Goal: Task Accomplishment & Management: Manage account settings

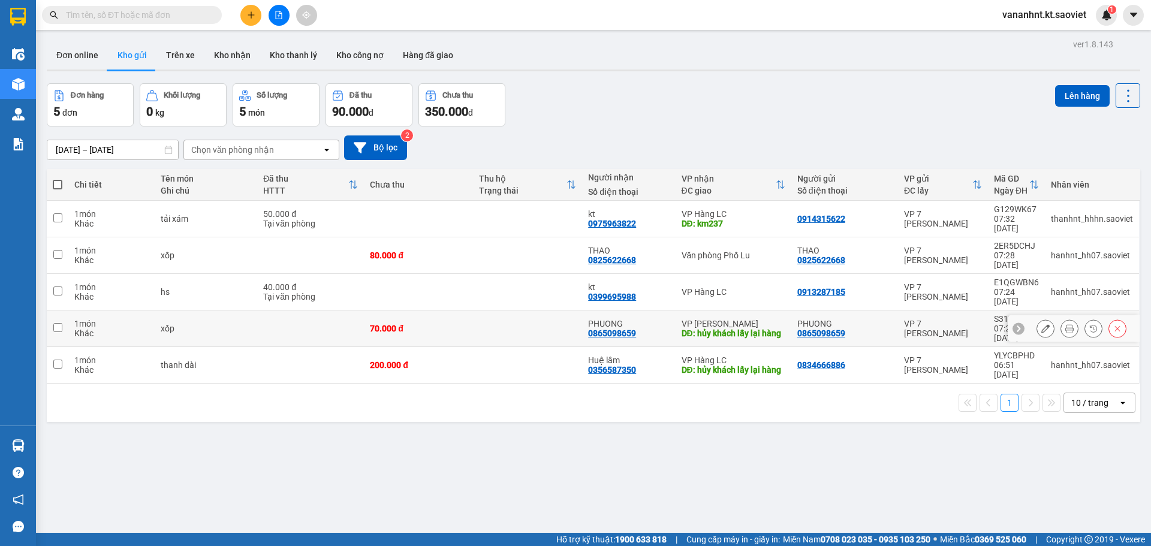
click at [1113, 324] on icon at bounding box center [1117, 328] width 8 height 8
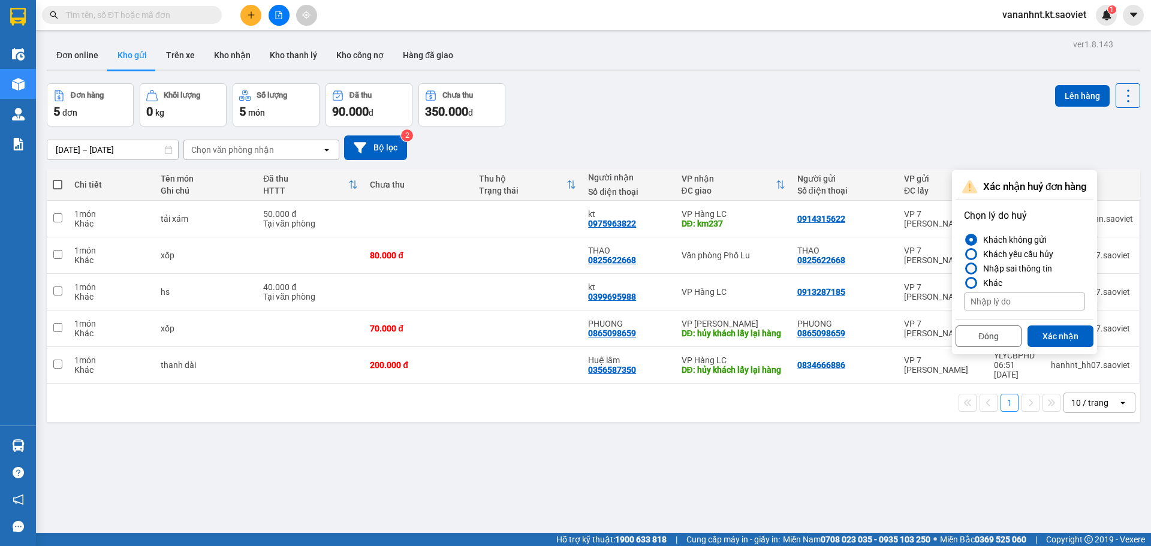
click at [1047, 266] on div "Nhập sai thông tin" at bounding box center [1015, 268] width 74 height 14
click at [964, 269] on input "Nhập sai thông tin" at bounding box center [964, 269] width 0 height 0
click at [1061, 336] on button "Xác nhận" at bounding box center [1061, 337] width 66 height 22
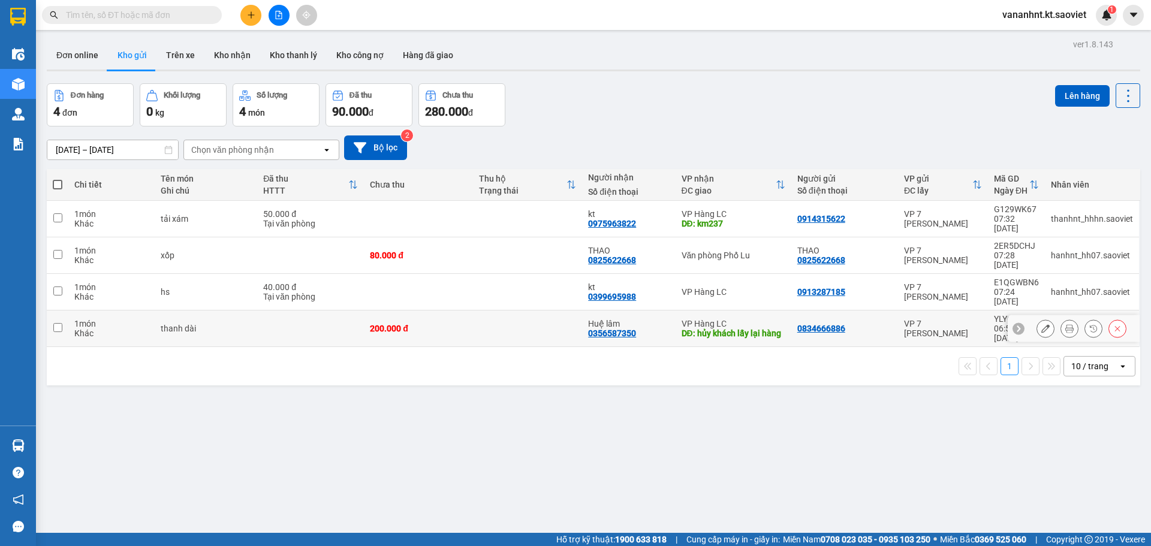
click at [1113, 324] on icon at bounding box center [1117, 328] width 8 height 8
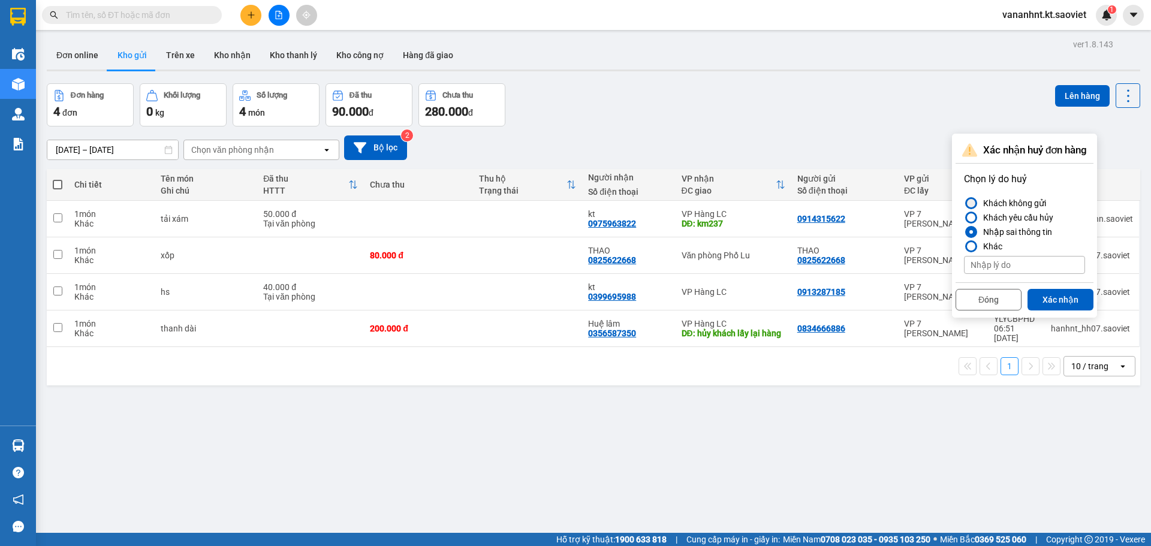
click at [1014, 209] on div "Khách không gửi" at bounding box center [1012, 203] width 68 height 14
click at [964, 203] on input "Khách không gửi" at bounding box center [964, 203] width 0 height 0
click at [1047, 293] on button "Xác nhận" at bounding box center [1061, 300] width 66 height 22
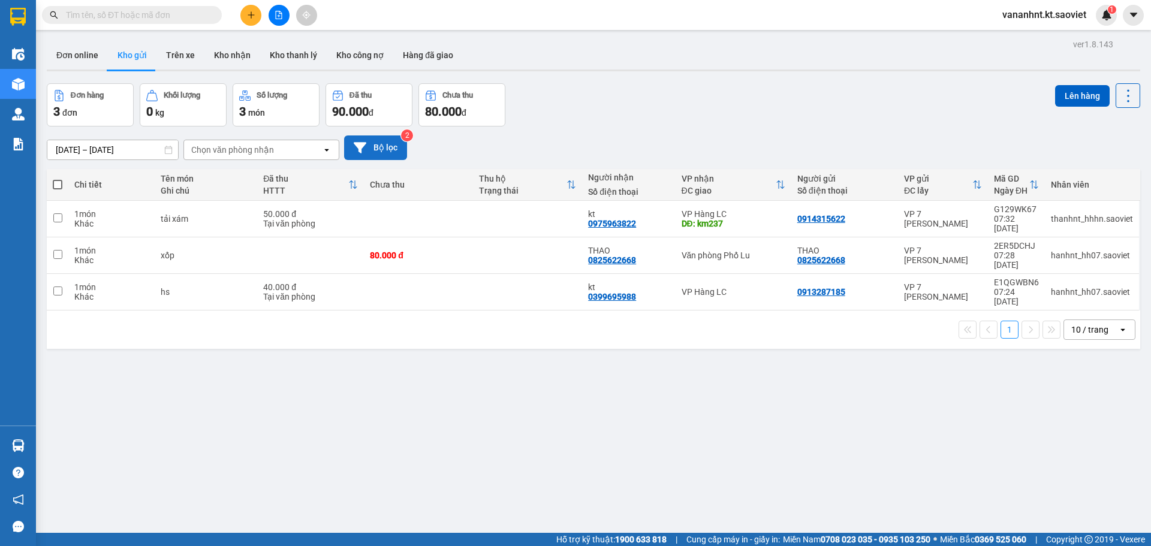
click at [397, 146] on button "Bộ lọc" at bounding box center [375, 147] width 63 height 25
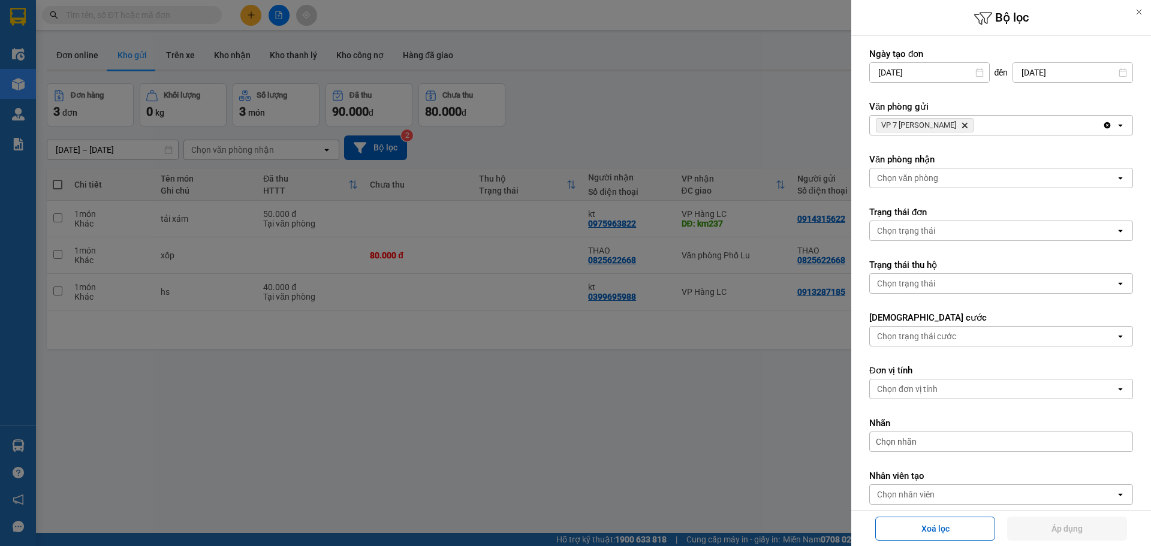
click at [966, 126] on icon "Delete" at bounding box center [964, 125] width 7 height 7
click at [966, 126] on div "Chọn văn phòng" at bounding box center [993, 125] width 246 height 19
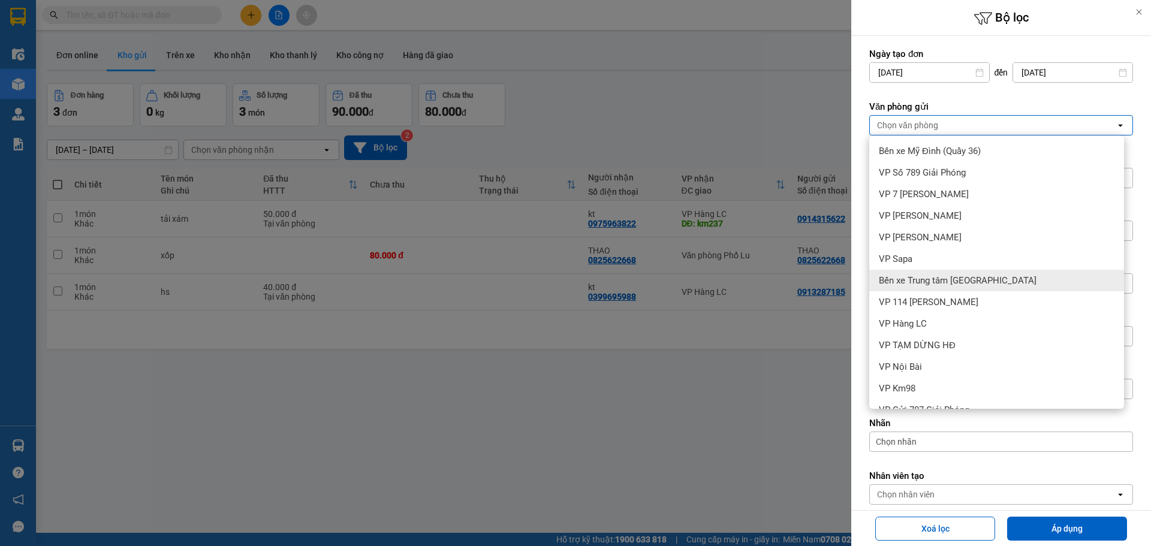
scroll to position [60, 0]
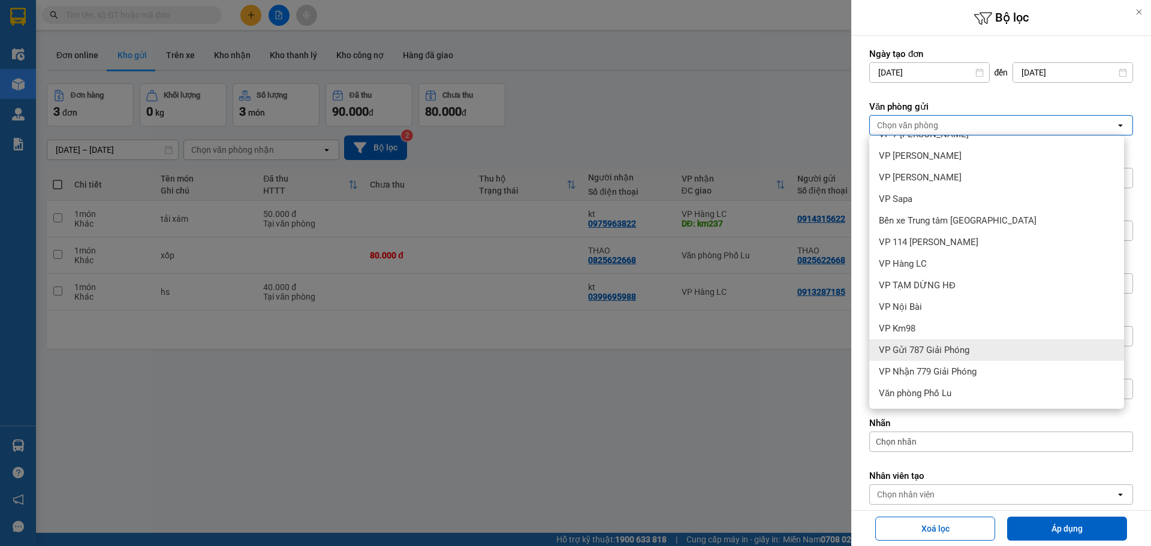
click at [948, 351] on span "VP Gửi 787 Giải Phóng" at bounding box center [924, 350] width 91 height 12
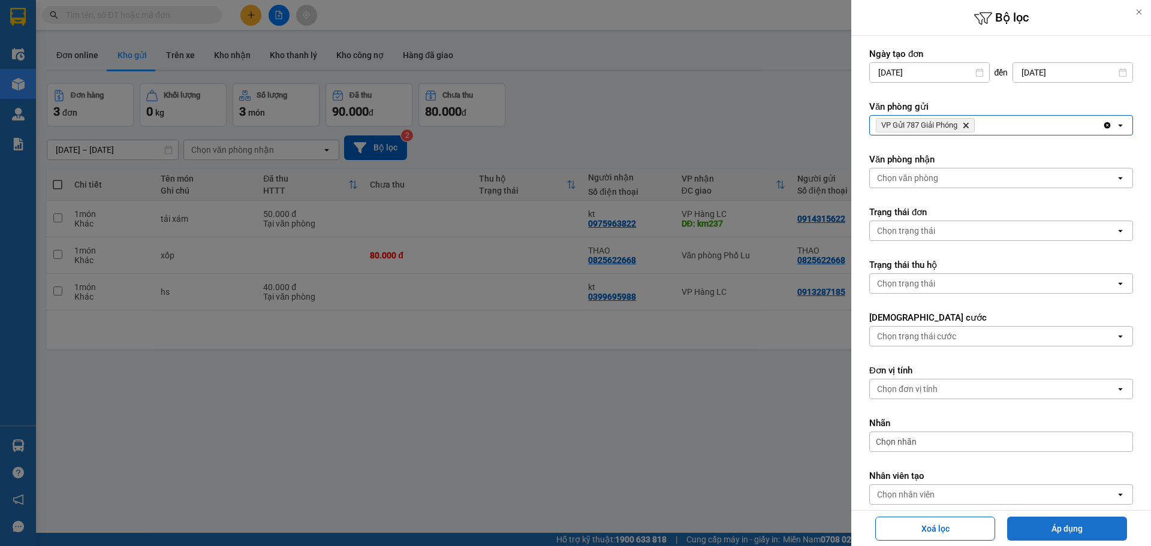
click at [1054, 520] on button "Áp dụng" at bounding box center [1067, 529] width 120 height 24
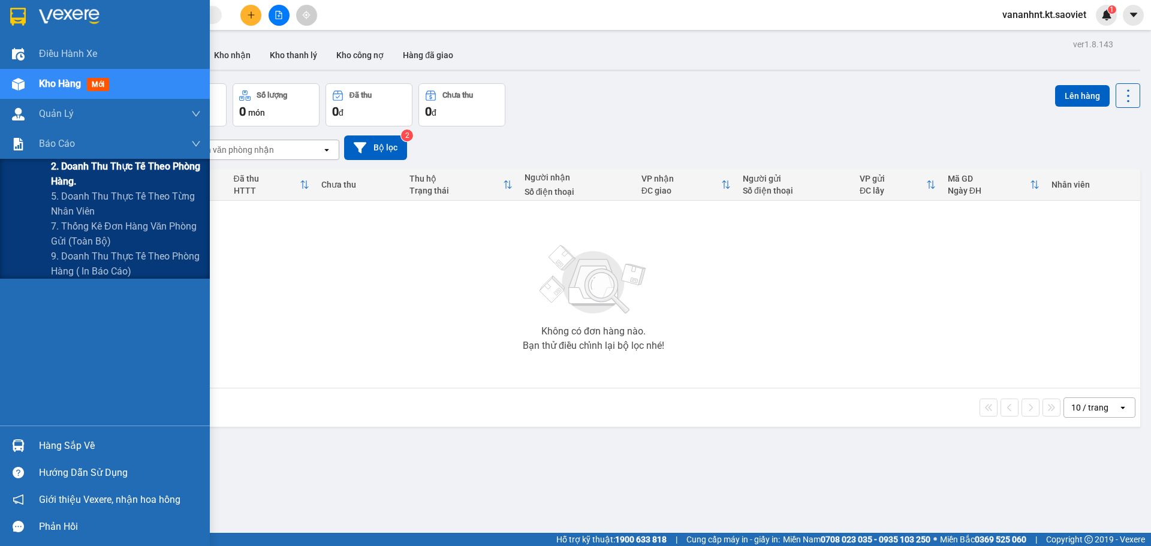
click at [68, 166] on span "2. Doanh thu thực tế theo phòng hàng." at bounding box center [126, 174] width 150 height 30
